Goal: Find specific page/section: Find specific page/section

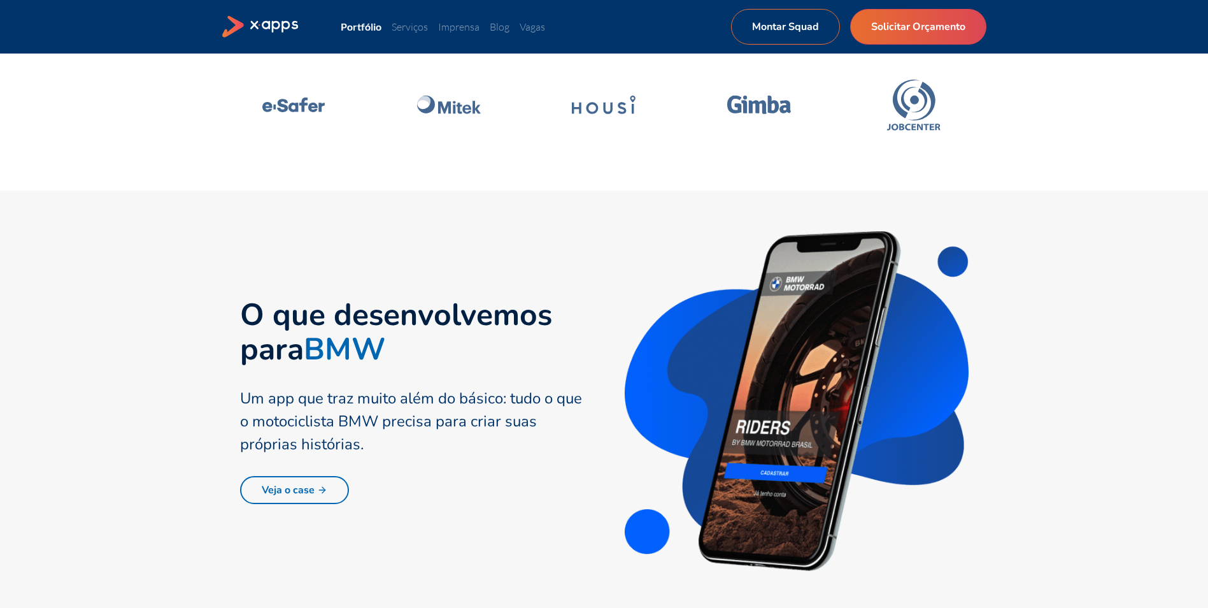
scroll to position [573, 0]
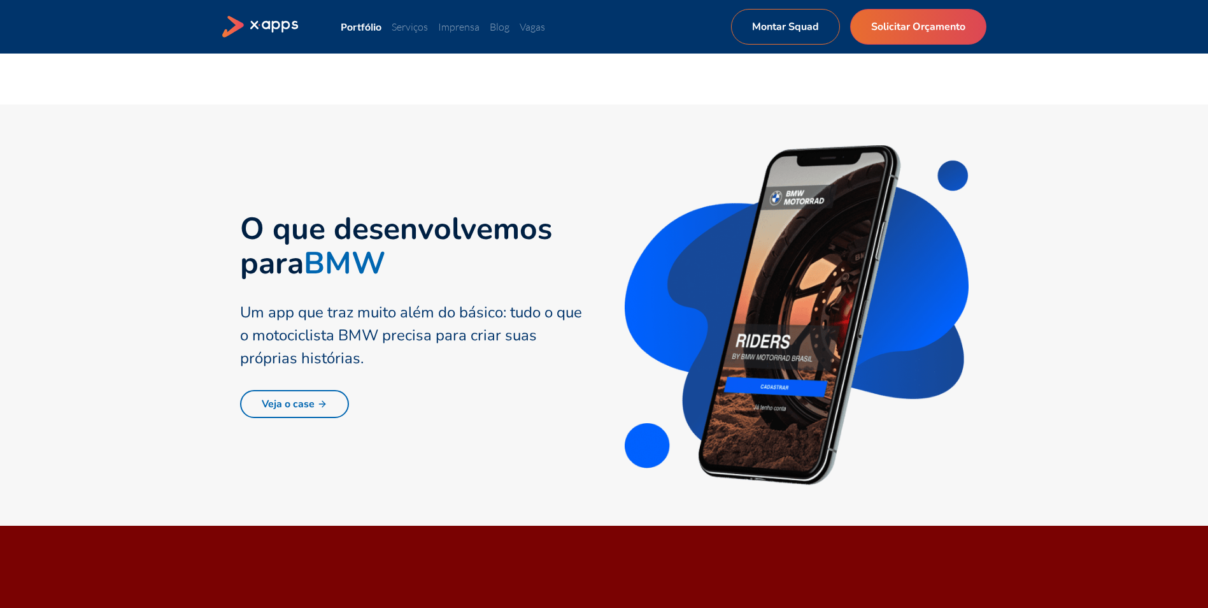
click at [284, 399] on link "Veja o case" at bounding box center [294, 404] width 109 height 28
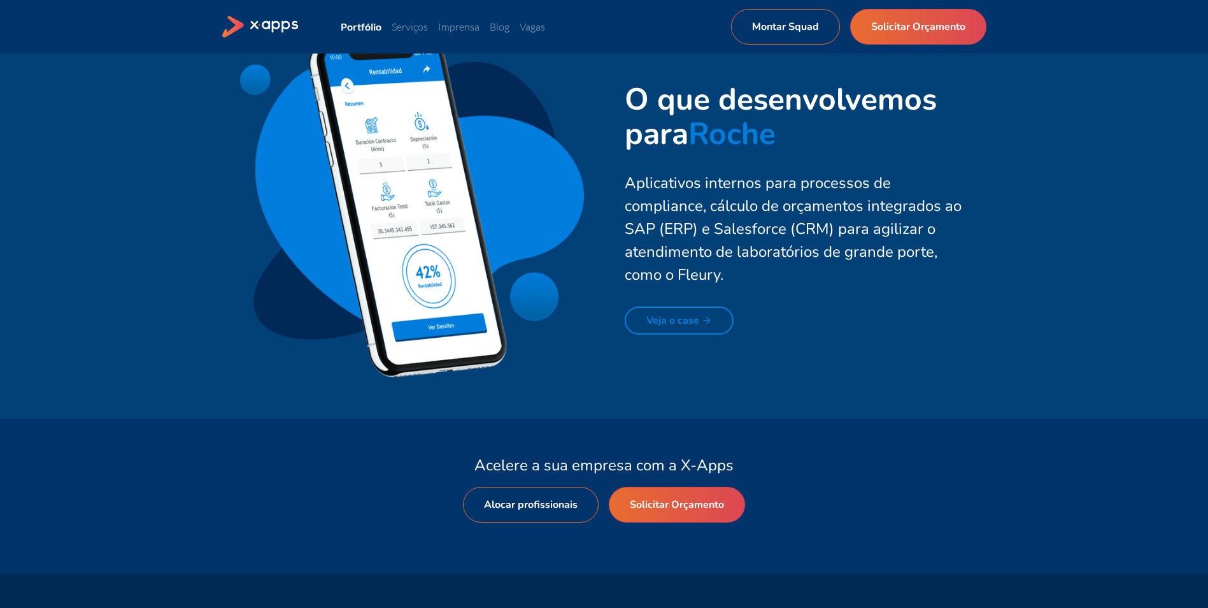
scroll to position [2929, 0]
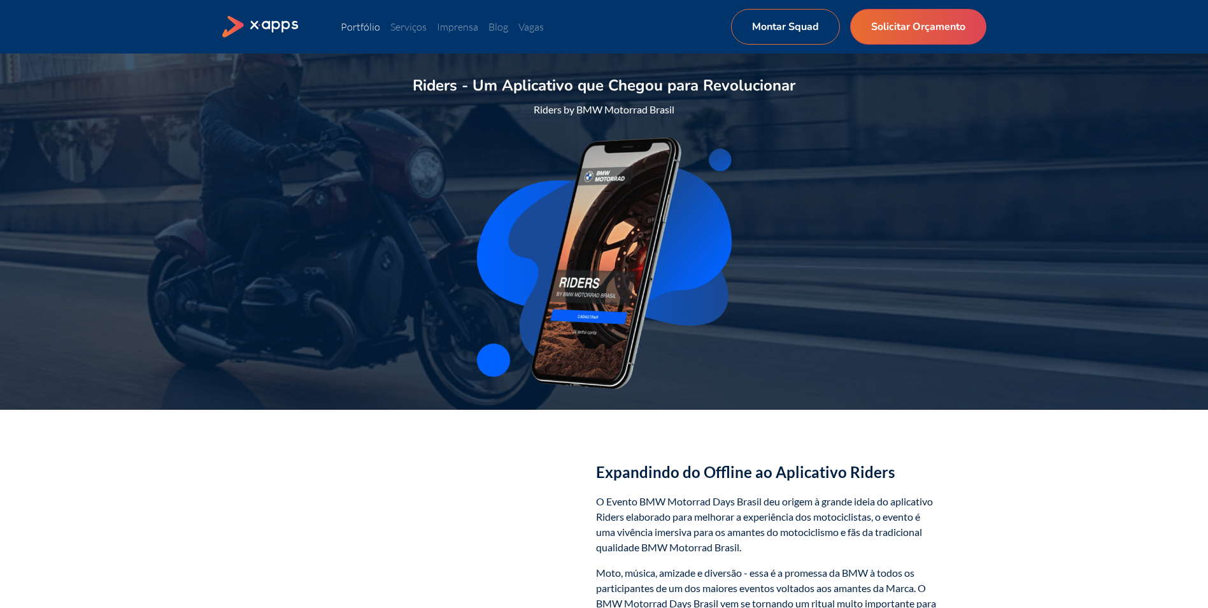
click at [364, 30] on link "Portfólio" at bounding box center [360, 26] width 39 height 13
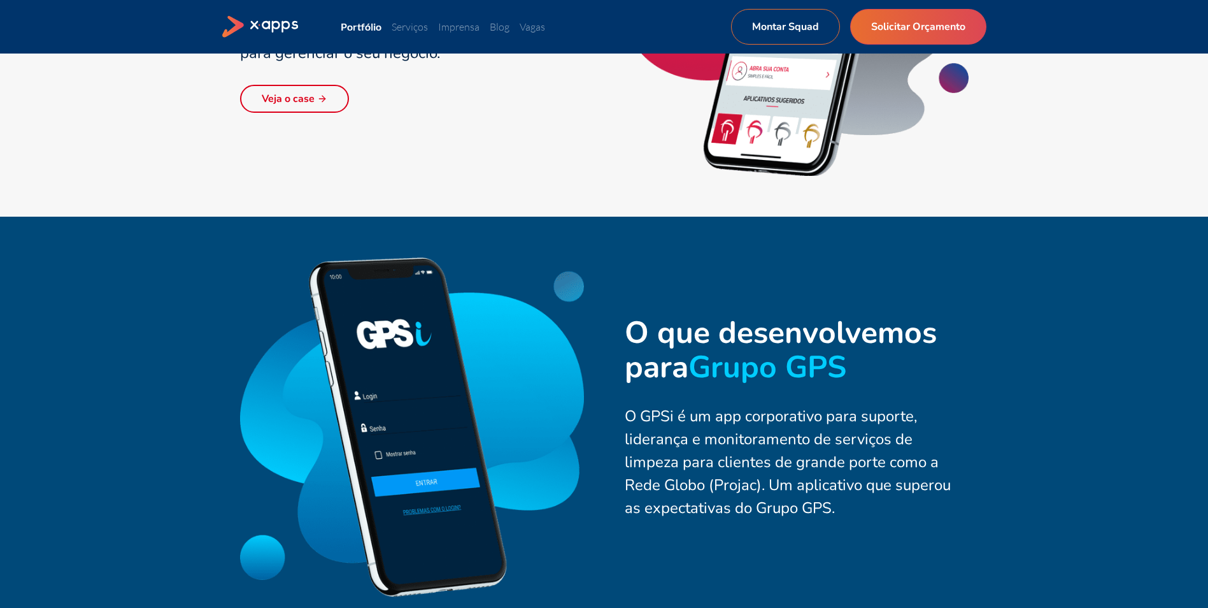
scroll to position [1911, 0]
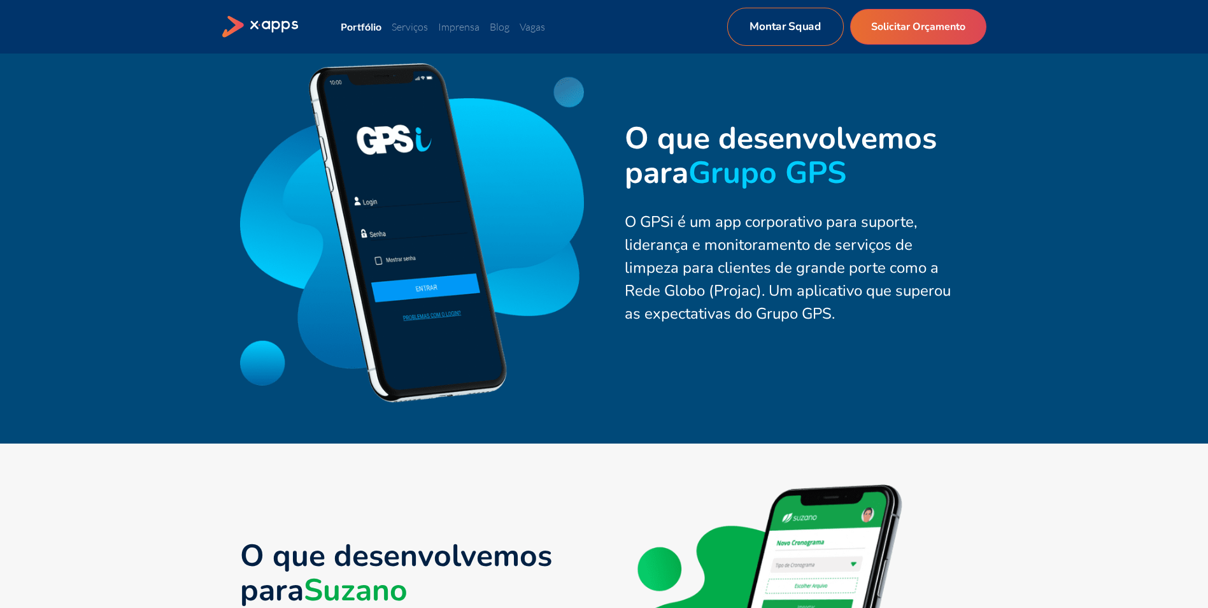
click at [815, 28] on link "Montar Squad" at bounding box center [785, 27] width 117 height 38
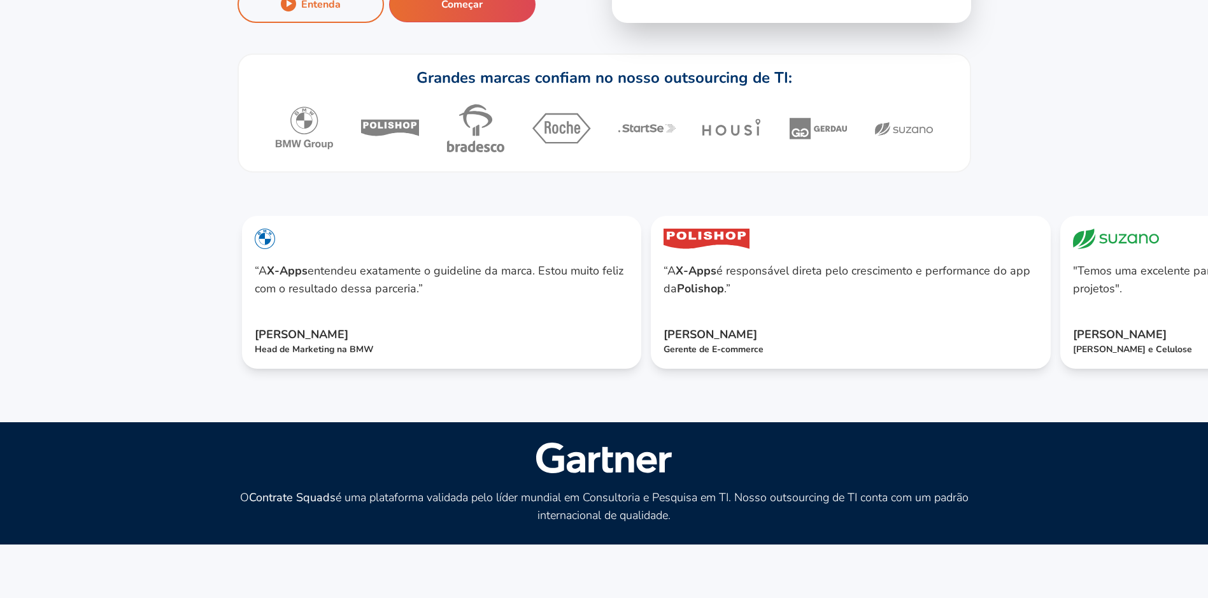
scroll to position [382, 0]
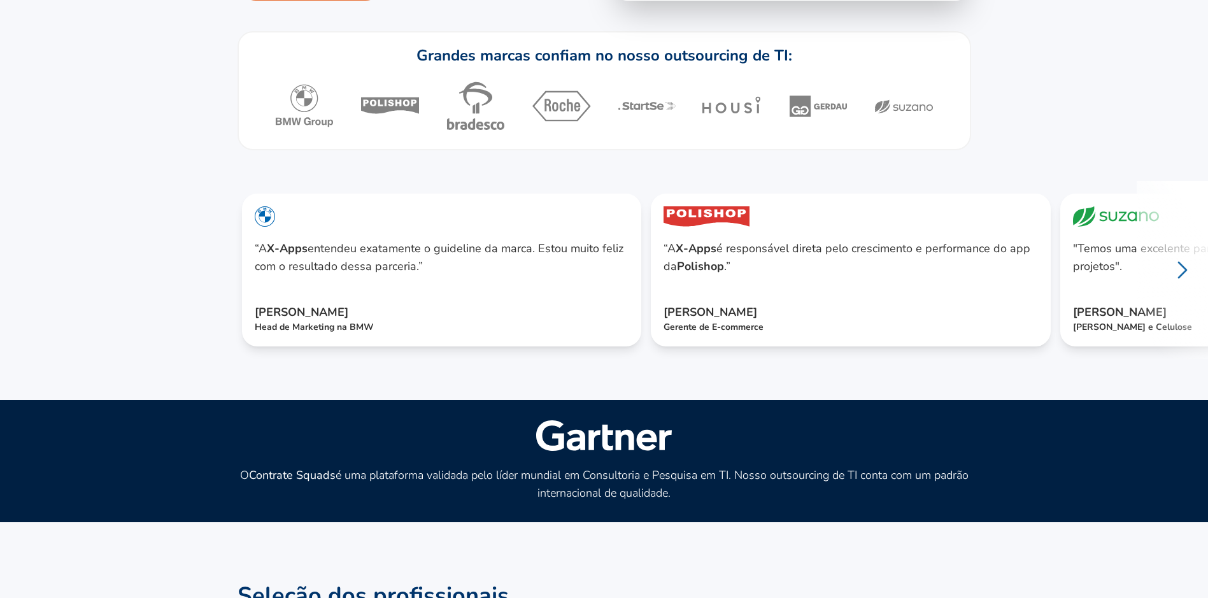
click at [1197, 285] on icon at bounding box center [1182, 270] width 31 height 31
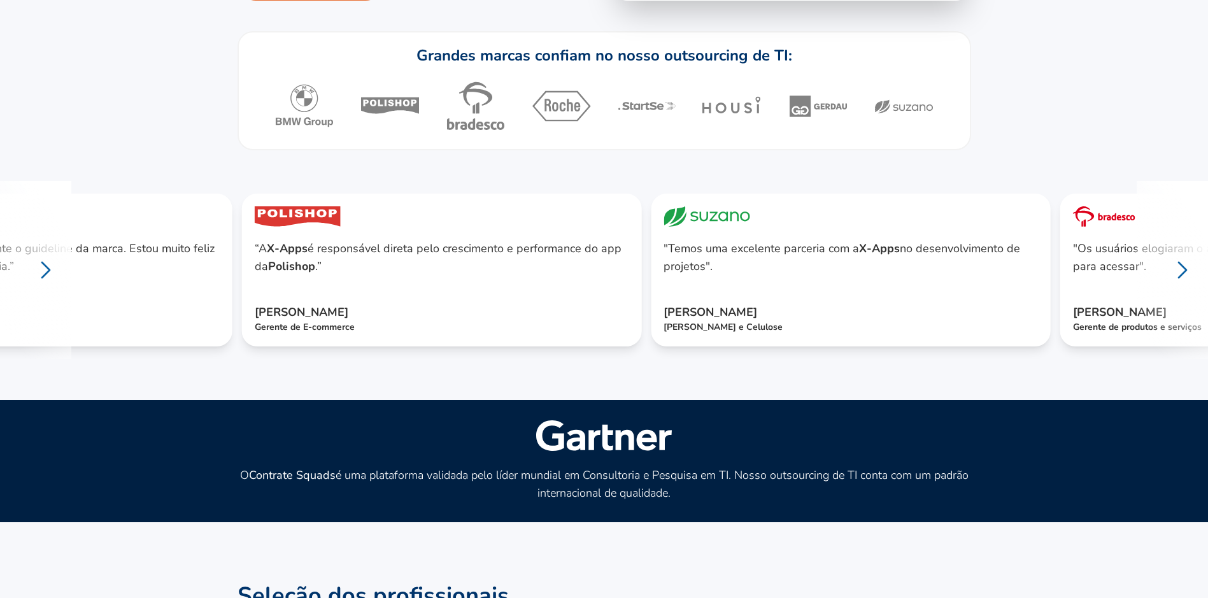
click at [1197, 285] on icon at bounding box center [1182, 270] width 31 height 31
